Goal: Find specific page/section: Find specific page/section

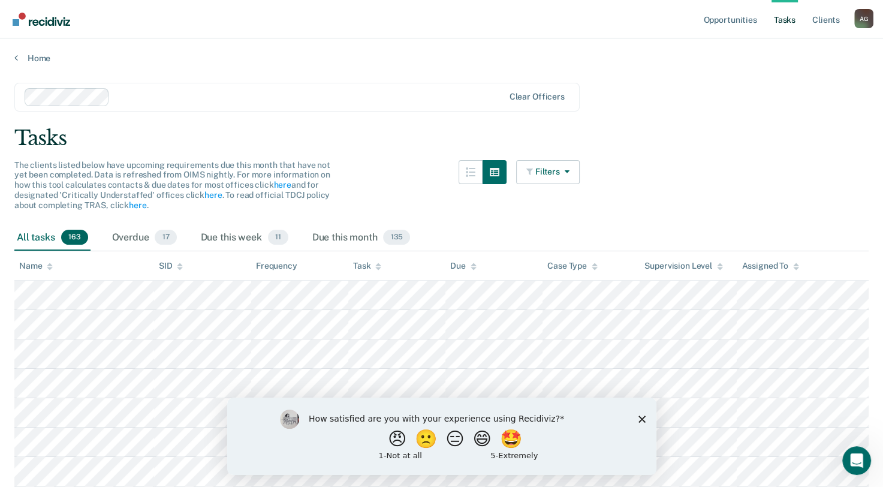
click at [638, 417] on icon "Close survey" at bounding box center [641, 418] width 7 height 7
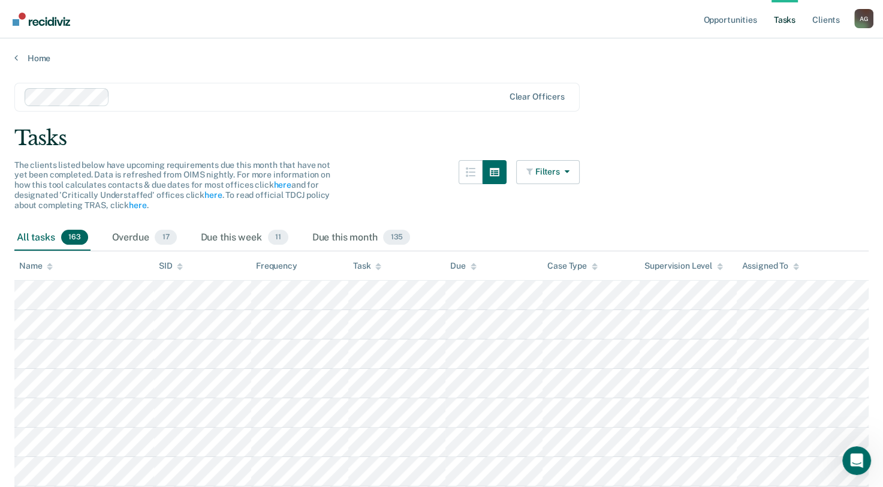
drag, startPoint x: 638, startPoint y: 456, endPoint x: 638, endPoint y: 438, distance: 18.0
click at [638, 436] on html "How satisfied are you with your experience using Recidiviz? 😠 🙁 😑 😄 🤩 1 - Not a…" at bounding box center [441, 474] width 429 height 77
click at [734, 21] on link "Opportunities" at bounding box center [730, 19] width 58 height 38
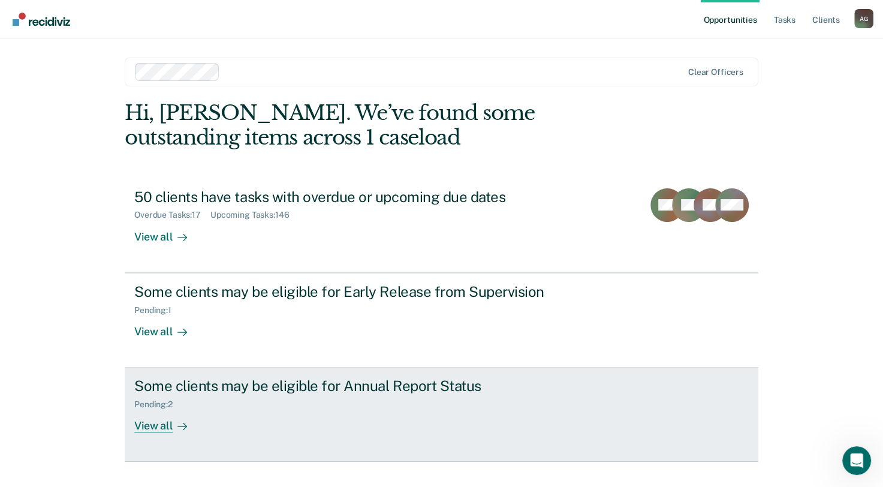
click at [150, 428] on div "View all" at bounding box center [167, 420] width 67 height 23
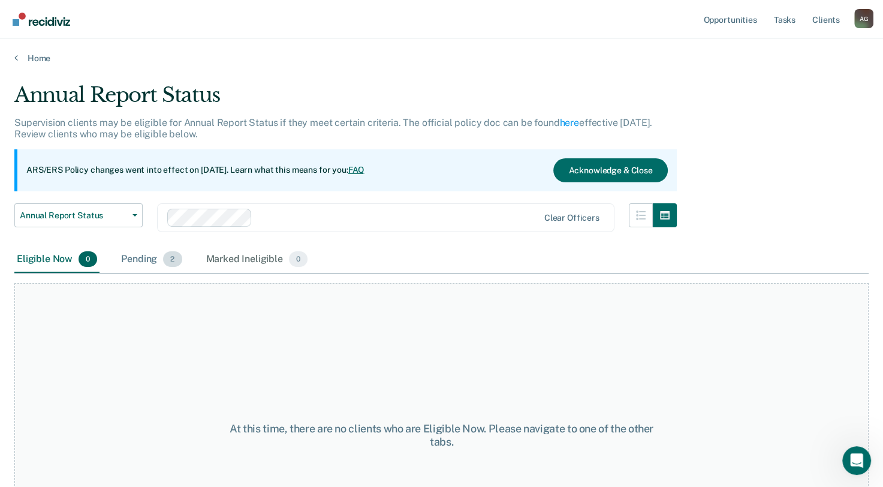
click at [165, 259] on span "2" at bounding box center [172, 259] width 19 height 16
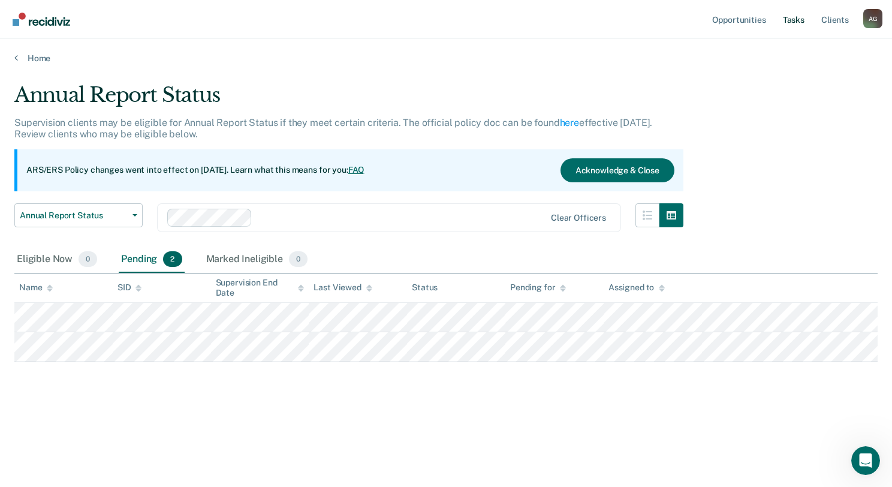
click at [799, 17] on link "Tasks" at bounding box center [794, 19] width 26 height 38
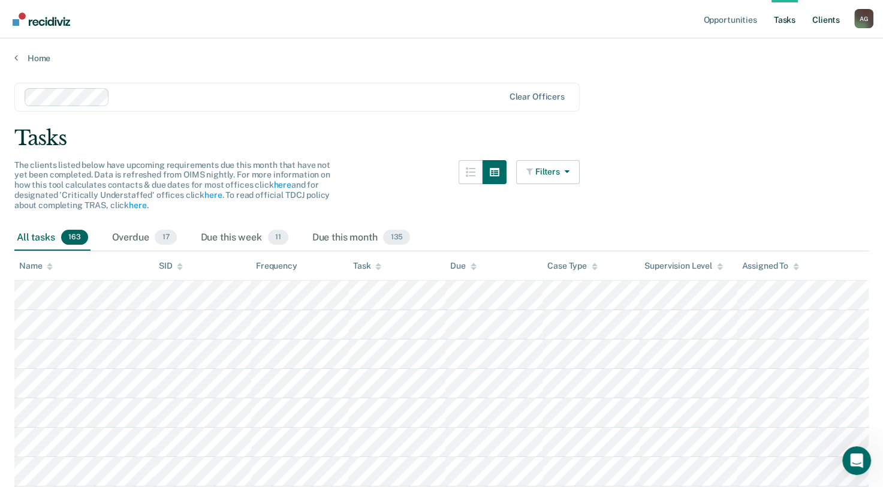
click at [837, 17] on link "Client s" at bounding box center [826, 19] width 32 height 38
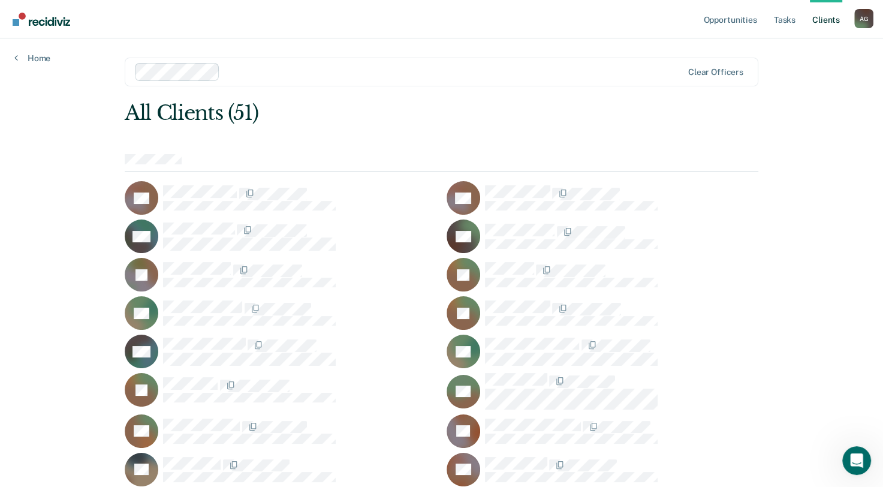
click at [866, 18] on div "A G" at bounding box center [863, 18] width 19 height 19
click at [797, 82] on link "Log Out" at bounding box center [815, 79] width 97 height 10
